Goal: Book appointment/travel/reservation

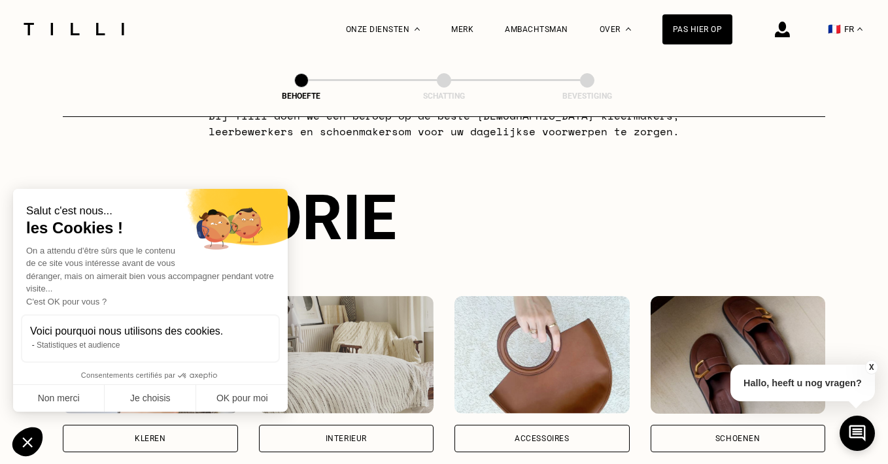
scroll to position [80, 0]
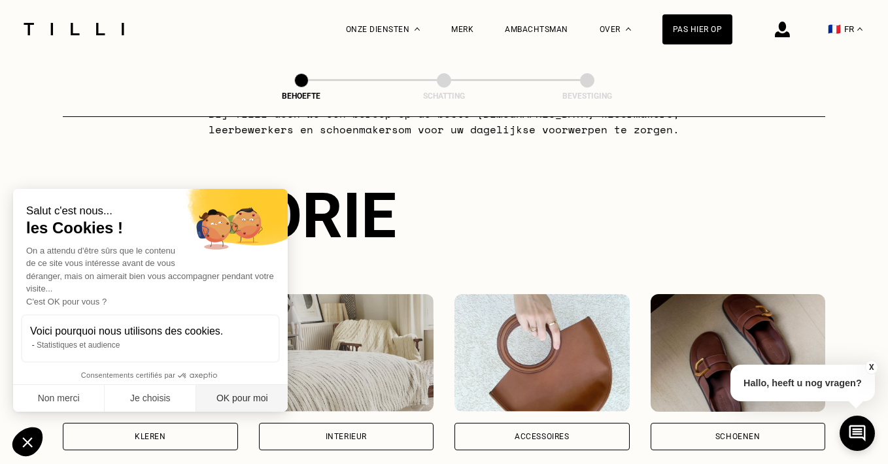
click at [262, 396] on button "OK pour moi" at bounding box center [242, 398] width 92 height 27
checkbox input "true"
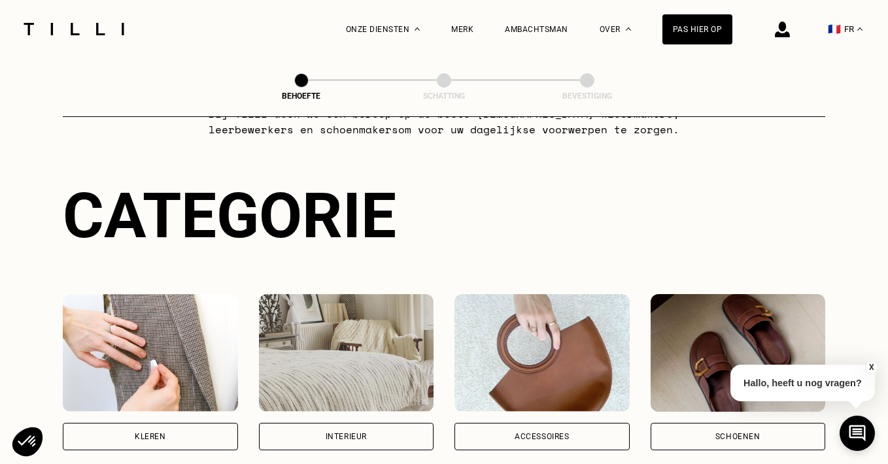
click at [326, 436] on font "Interieur" at bounding box center [346, 436] width 41 height 9
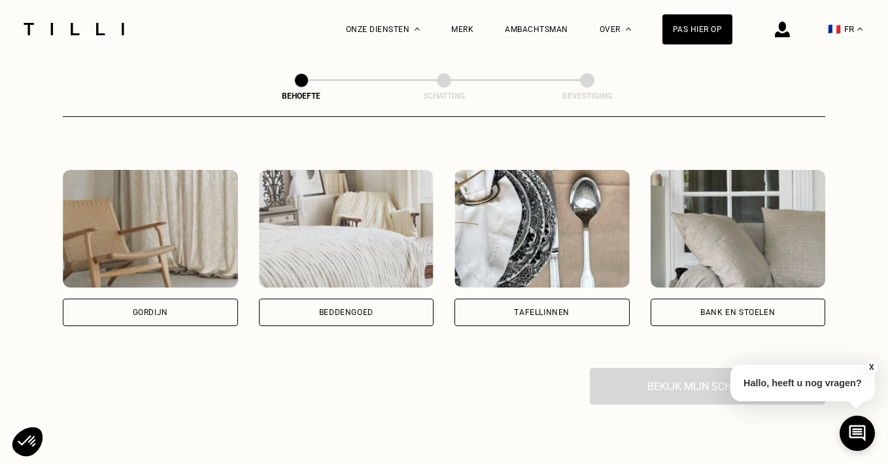
scroll to position [569, 0]
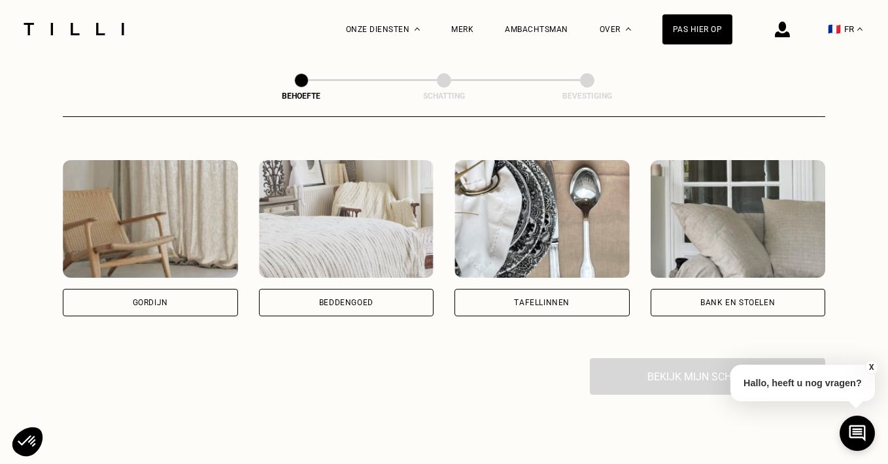
click at [198, 301] on div "Gordijn" at bounding box center [150, 302] width 175 height 27
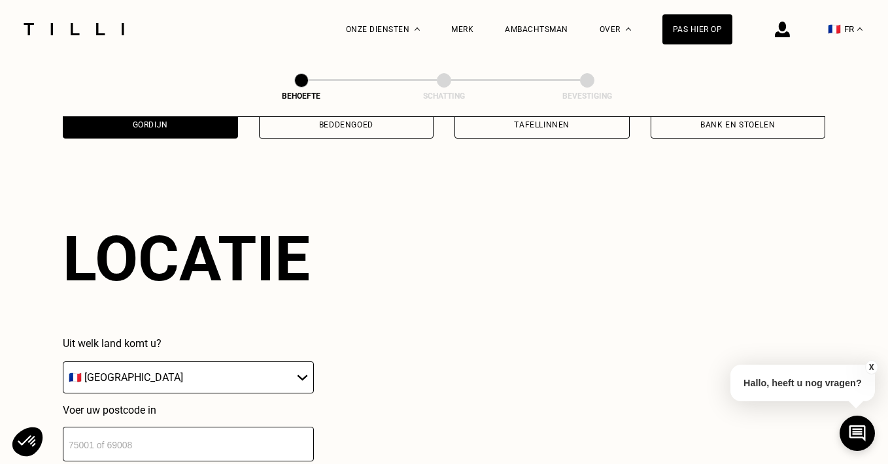
scroll to position [781, 0]
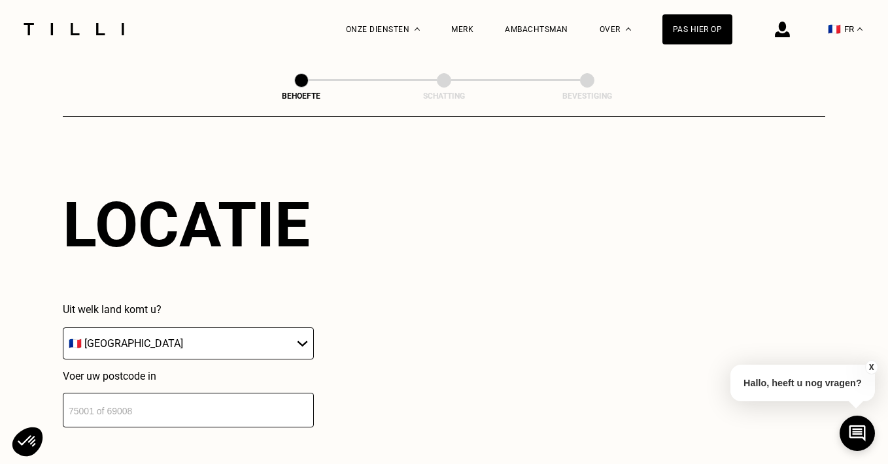
click at [215, 341] on select "🇩🇪 [GEOGRAPHIC_DATA] 🇦🇹 [GEOGRAPHIC_DATA] 🇧🇪 [GEOGRAPHIC_DATA] 🇧🇬 Bulgarije 🇨🇾 …" at bounding box center [188, 344] width 251 height 32
select select "BE"
click at [164, 418] on input "number" at bounding box center [188, 410] width 251 height 35
type input "1800"
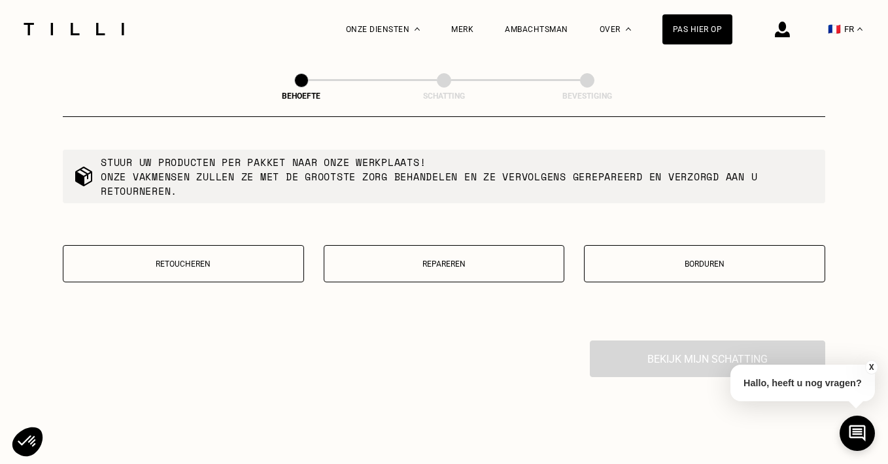
scroll to position [1258, 0]
click at [242, 274] on button "Retoucheren" at bounding box center [183, 263] width 241 height 37
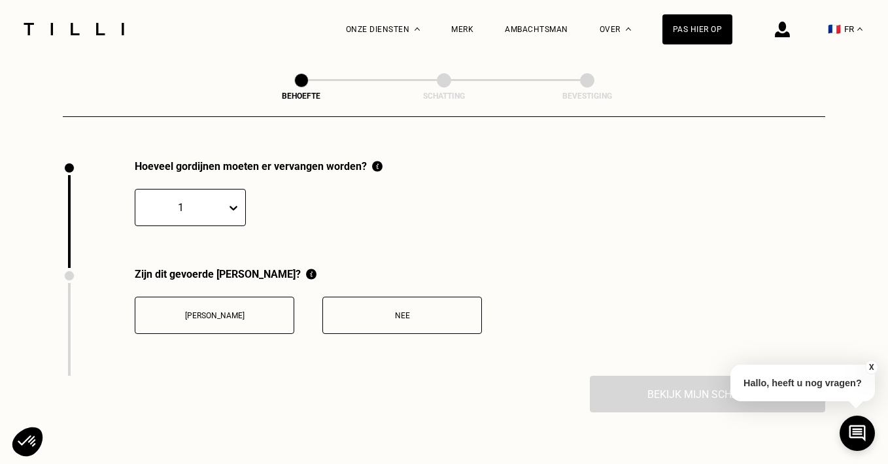
scroll to position [1452, 0]
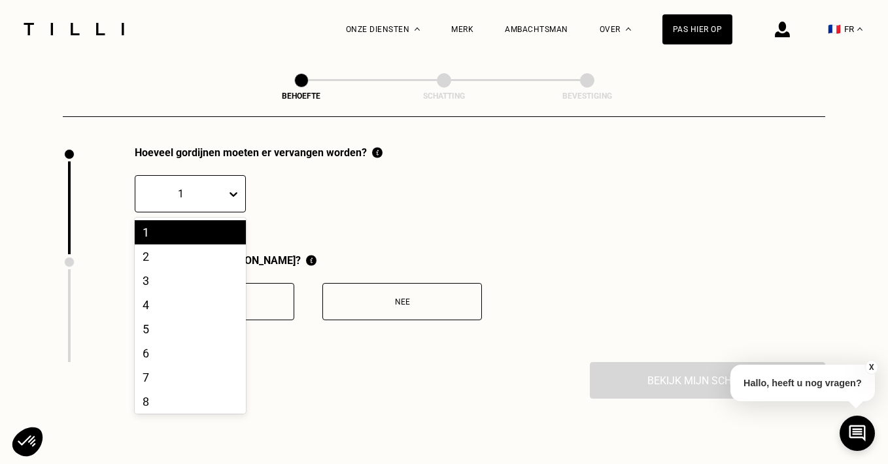
click at [208, 197] on div at bounding box center [181, 193] width 78 height 15
click at [145, 257] on font "2" at bounding box center [146, 257] width 7 height 14
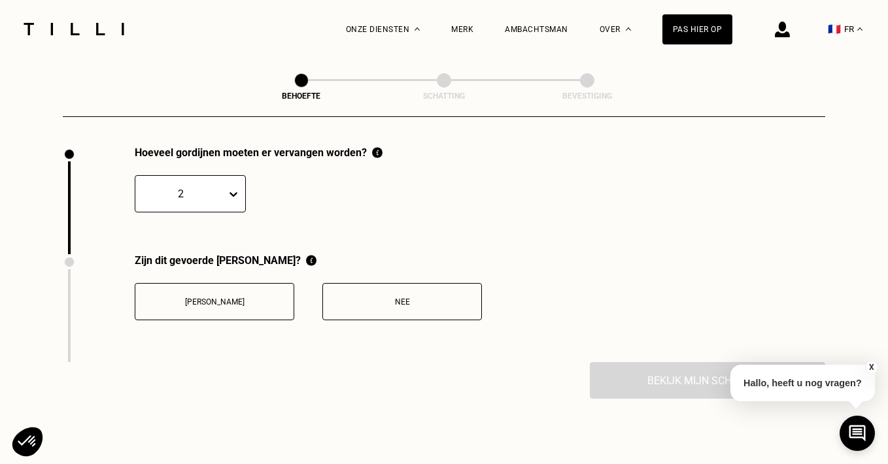
click at [353, 299] on div "Nee" at bounding box center [402, 302] width 145 height 9
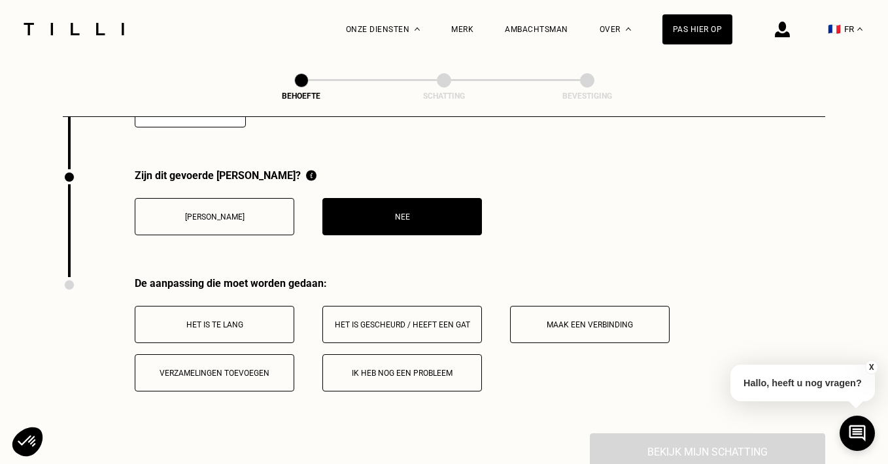
scroll to position [1529, 0]
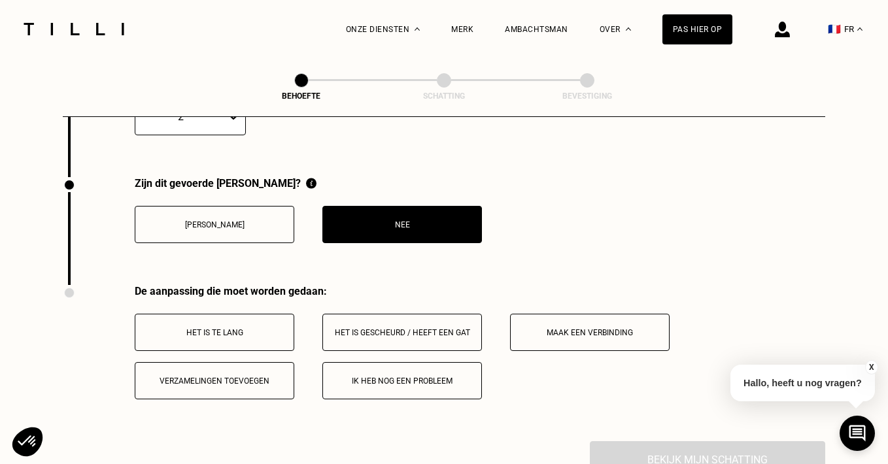
click at [241, 328] on font "Het is te lang" at bounding box center [214, 332] width 57 height 9
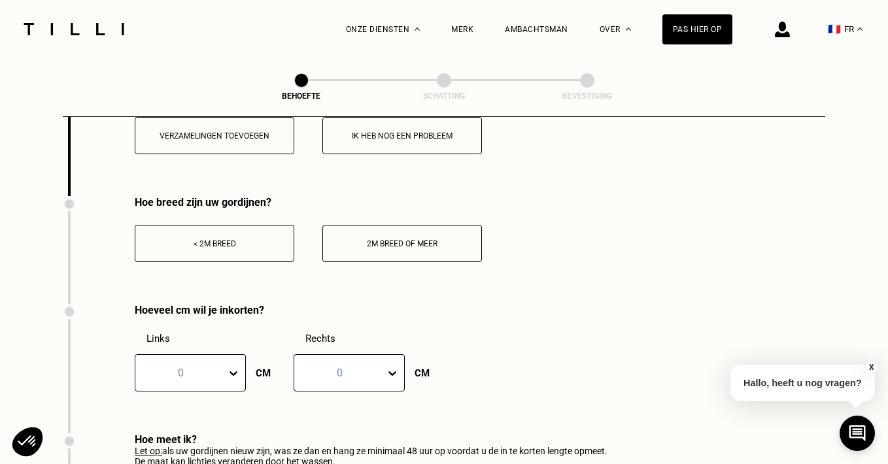
scroll to position [1784, 0]
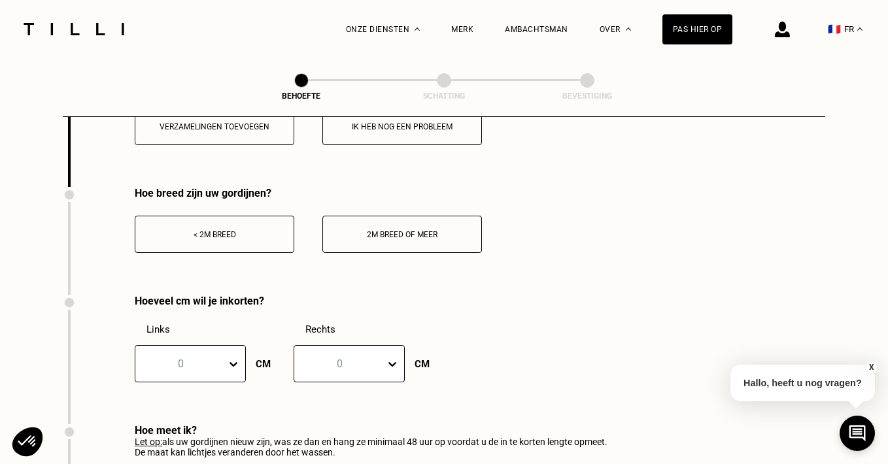
click at [223, 230] on font "< 2m breed" at bounding box center [215, 234] width 43 height 9
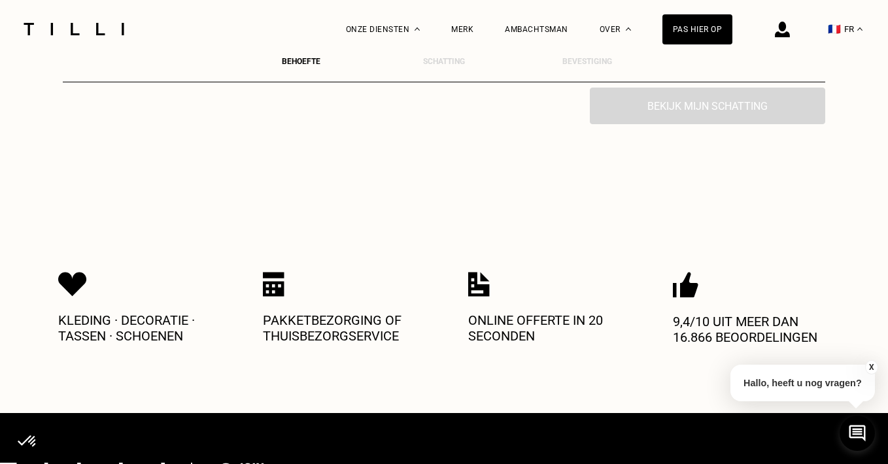
scroll to position [2847, 0]
